Goal: Task Accomplishment & Management: Manage account settings

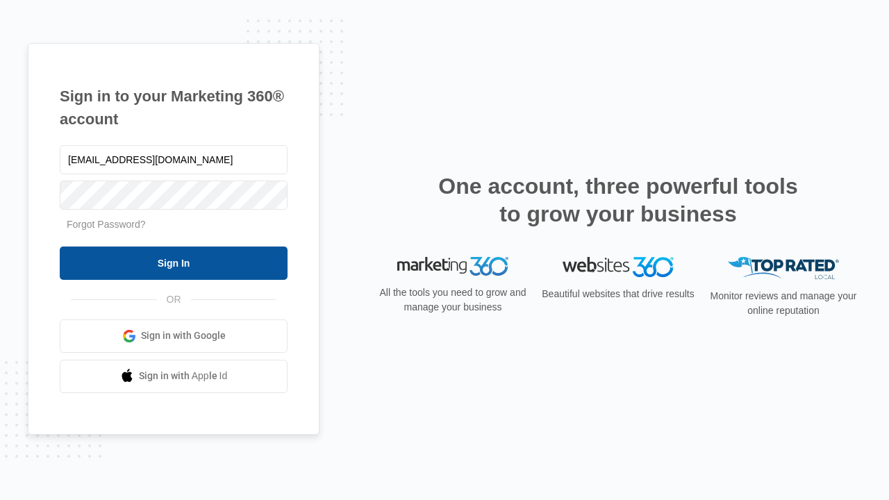
click at [174, 263] on input "Sign In" at bounding box center [174, 263] width 228 height 33
